Goal: Transaction & Acquisition: Obtain resource

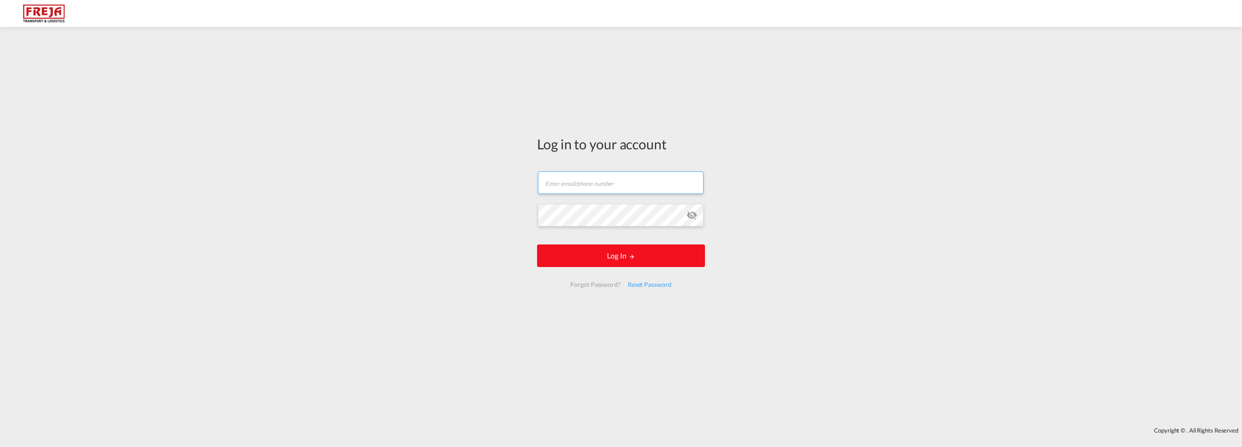
type input "[EMAIL_ADDRESS][DOMAIN_NAME]"
click at [608, 256] on button "Log In" at bounding box center [621, 256] width 168 height 23
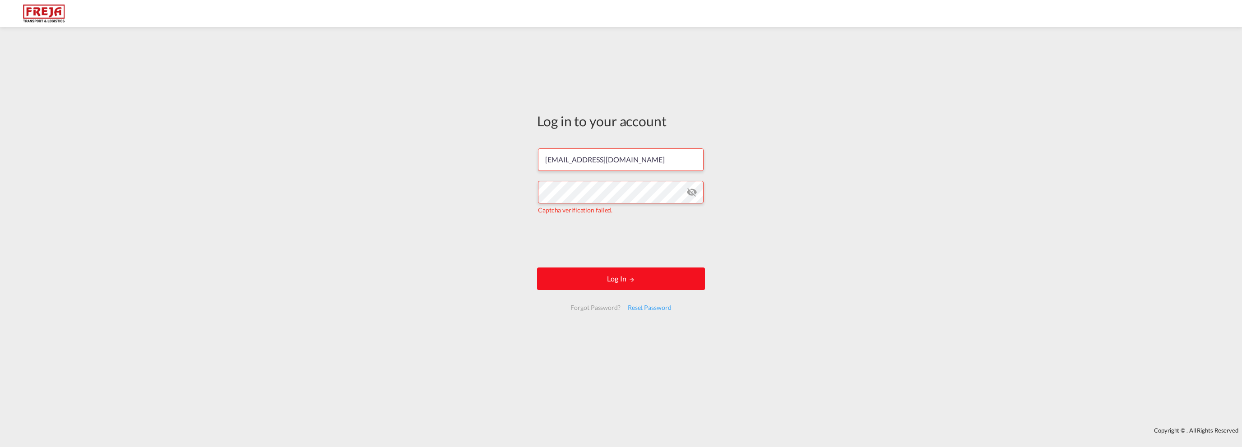
click at [635, 281] on button "Log In" at bounding box center [621, 279] width 168 height 23
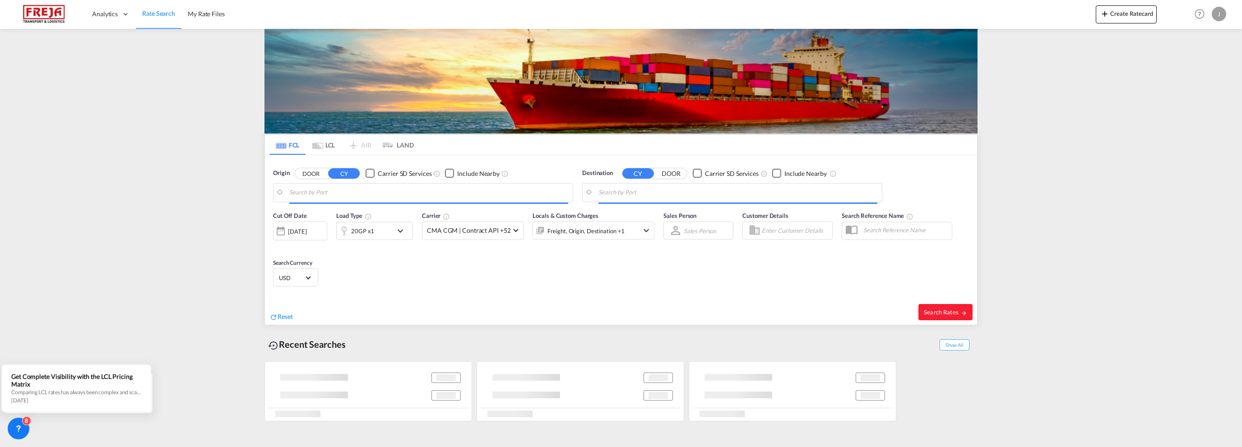
type input "[GEOGRAPHIC_DATA], NOOSL"
type input "Gdansk, PLGDN"
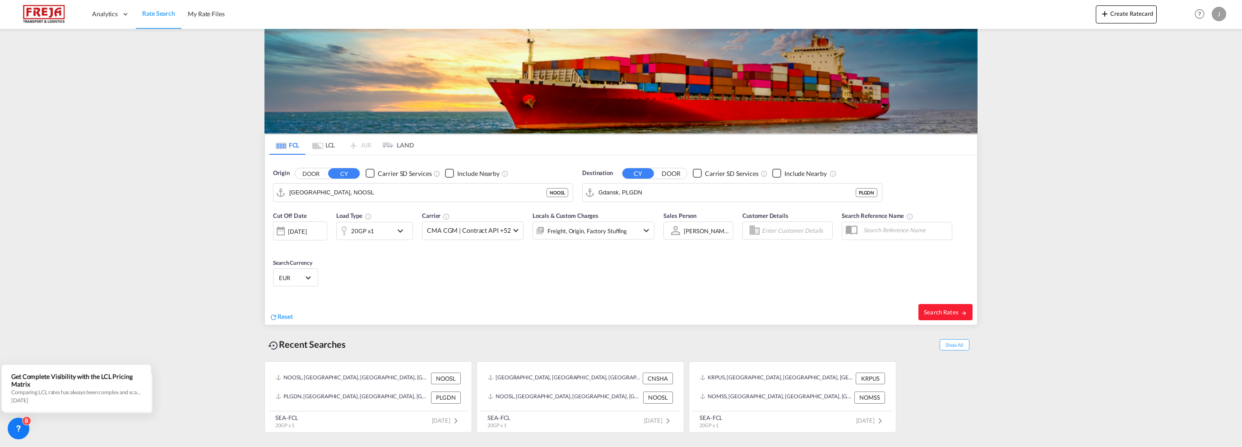
click at [283, 316] on span "Reset" at bounding box center [285, 317] width 15 height 8
click at [311, 194] on body "Analytics Reports Dashboard Rate Search My Rate Files Analytics" at bounding box center [621, 223] width 1242 height 447
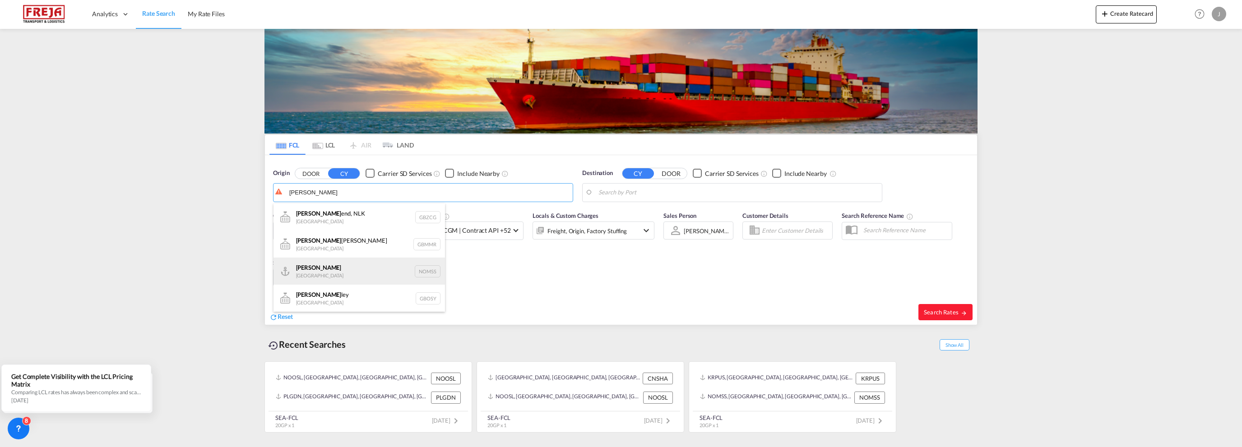
click at [322, 271] on div "[PERSON_NAME] Norway NOMSS" at bounding box center [360, 271] width 172 height 27
type input "[PERSON_NAME], NOMSS"
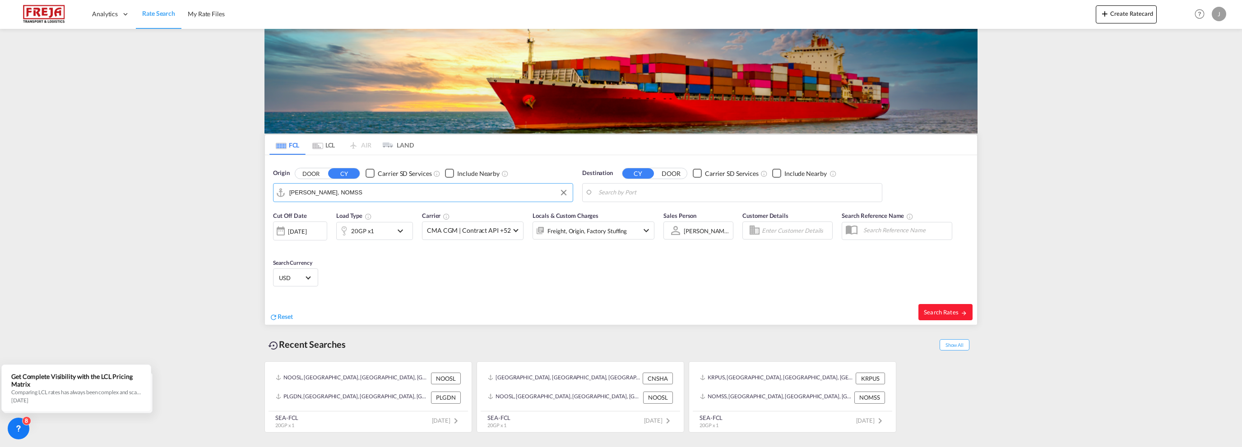
click at [706, 193] on body "Analytics Reports Dashboard Rate Search My Rate Files Analytics" at bounding box center [621, 223] width 1242 height 447
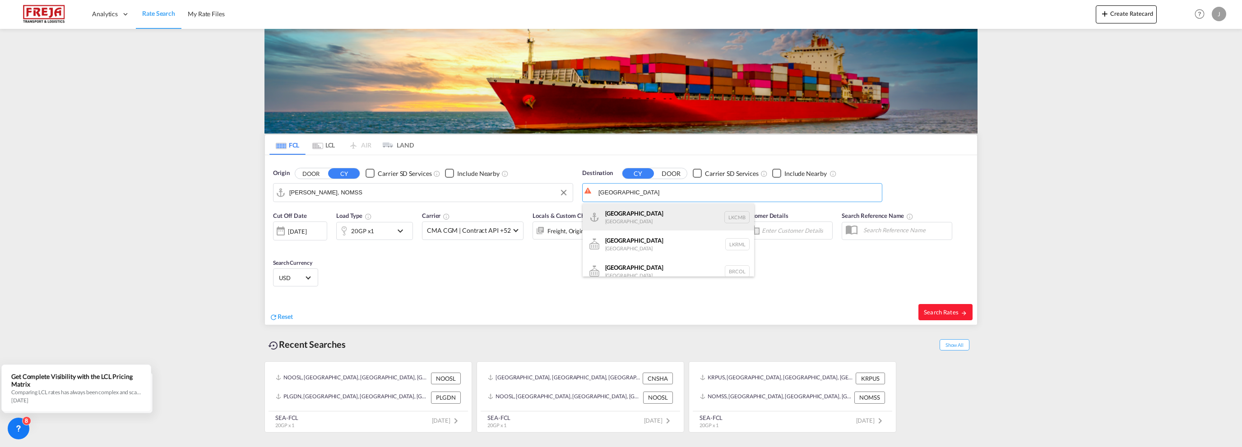
click at [666, 216] on div "Colombo [GEOGRAPHIC_DATA] LKCMB" at bounding box center [669, 217] width 172 height 27
type input "Colombo, LKCMB"
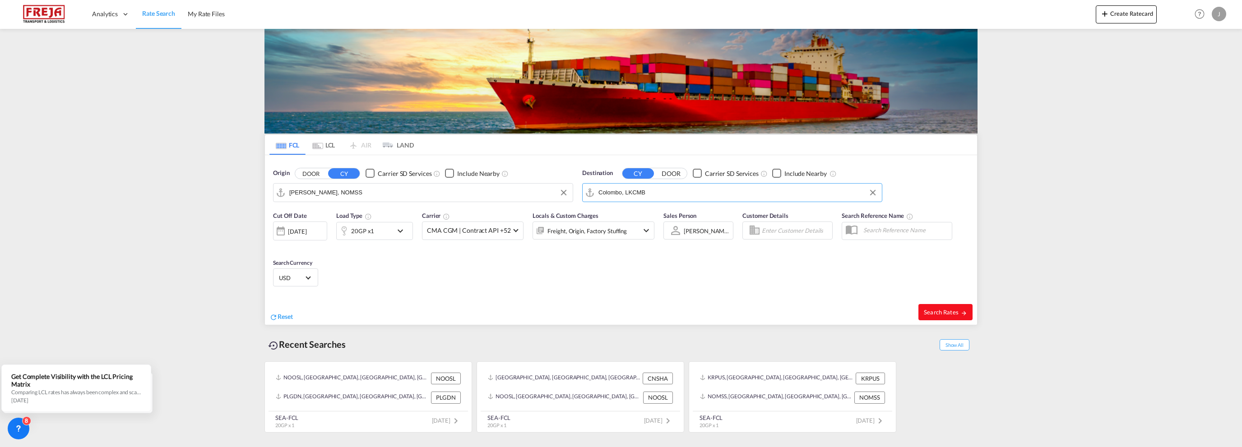
click at [942, 311] on span "Search Rates" at bounding box center [945, 312] width 43 height 7
type input "NOMSS to LKCMB / [DATE]"
